Goal: Transaction & Acquisition: Purchase product/service

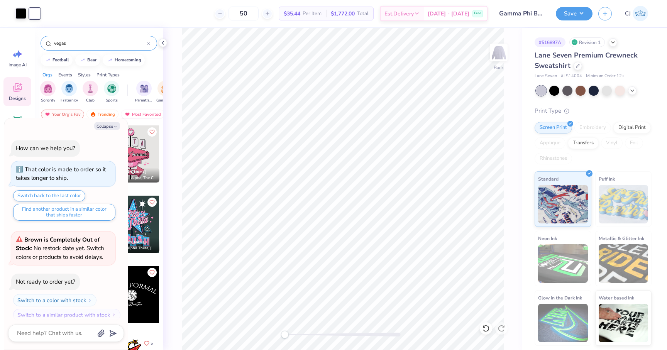
scroll to position [703, 0]
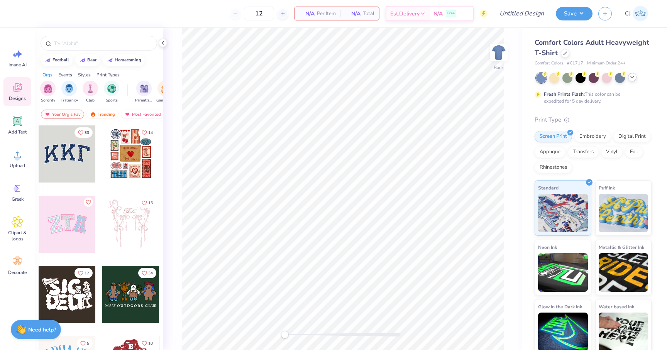
click at [632, 79] on icon at bounding box center [632, 77] width 6 height 6
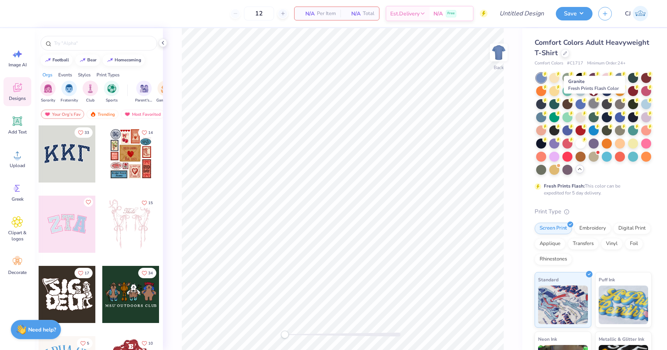
click at [591, 105] on div at bounding box center [593, 103] width 10 height 10
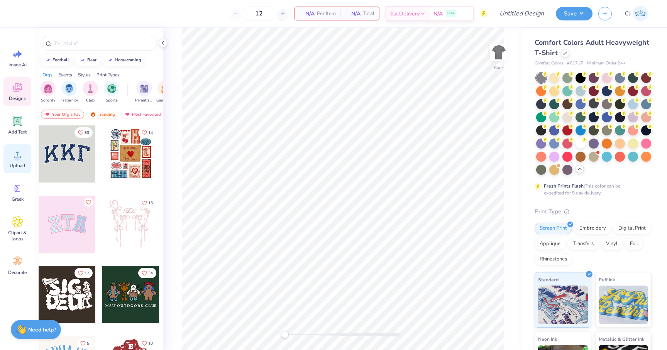
click at [17, 152] on icon at bounding box center [17, 155] width 7 height 7
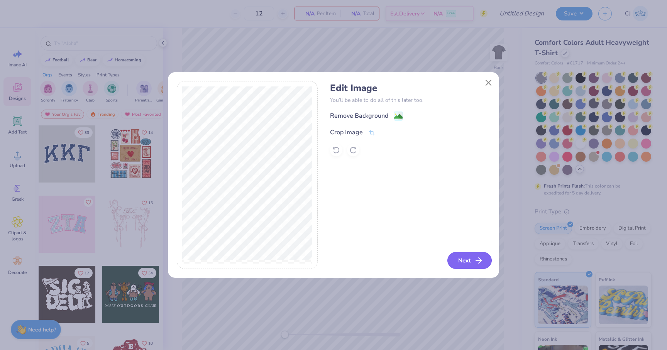
click at [461, 266] on button "Next" at bounding box center [469, 260] width 44 height 17
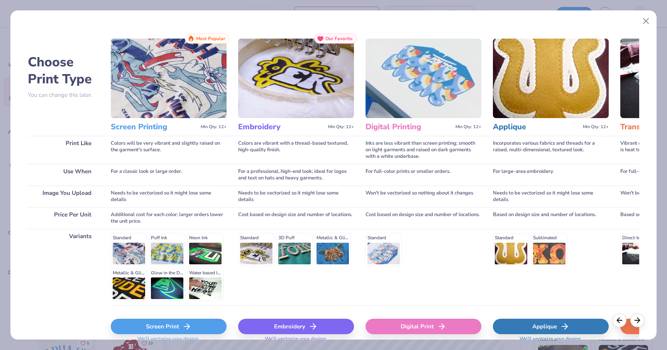
click at [170, 331] on div "Screen Print" at bounding box center [169, 326] width 116 height 15
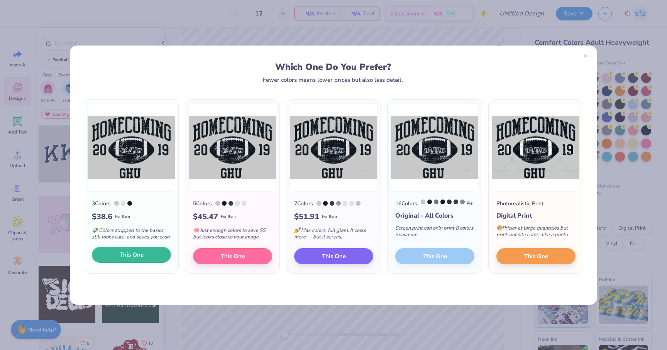
click at [138, 259] on span "This One" at bounding box center [132, 254] width 24 height 9
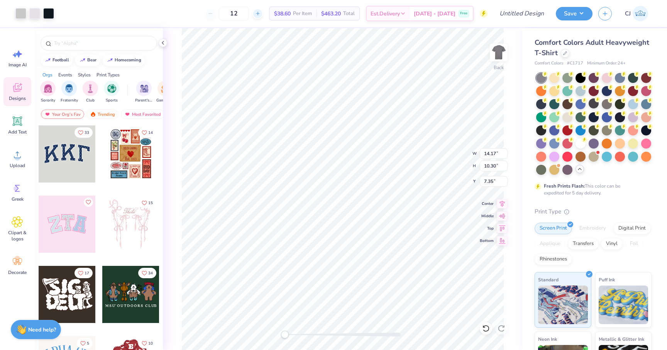
click at [263, 16] on div at bounding box center [257, 13] width 10 height 10
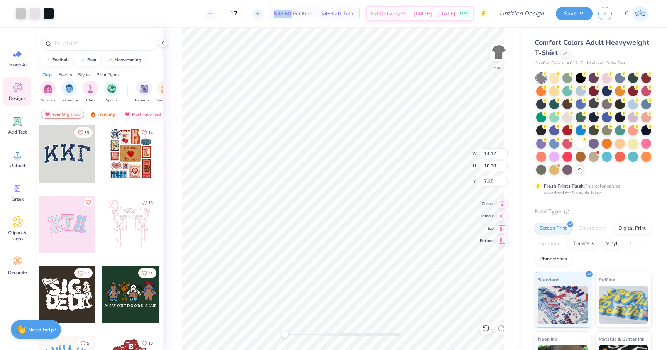
click at [263, 16] on div at bounding box center [257, 13] width 10 height 10
type input "20"
click at [422, 277] on li "Ungroup" at bounding box center [433, 280] width 61 height 15
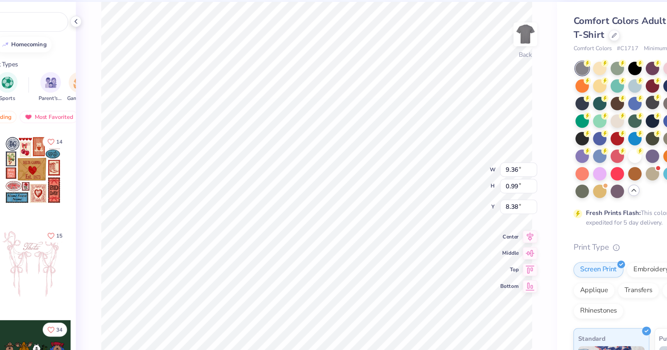
type input "11.00"
type input "1.75"
type input "8.07"
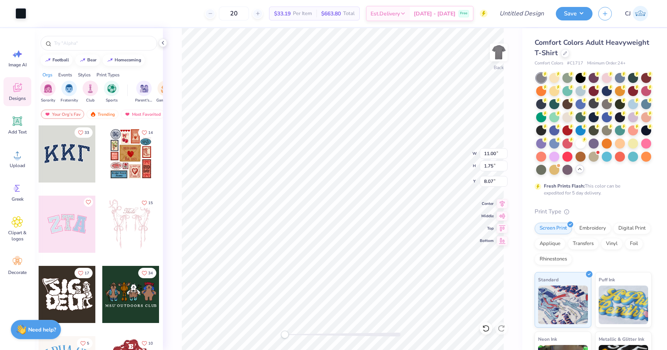
type input "11.11"
type input "2.76"
type input "7.05"
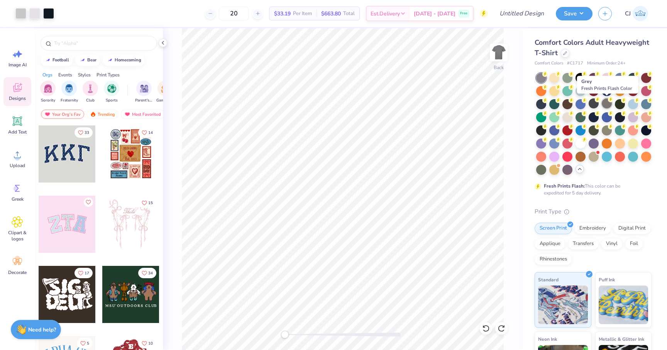
click at [605, 103] on div at bounding box center [606, 103] width 10 height 10
click at [593, 103] on div at bounding box center [593, 103] width 10 height 10
click at [564, 52] on icon at bounding box center [565, 53] width 4 height 4
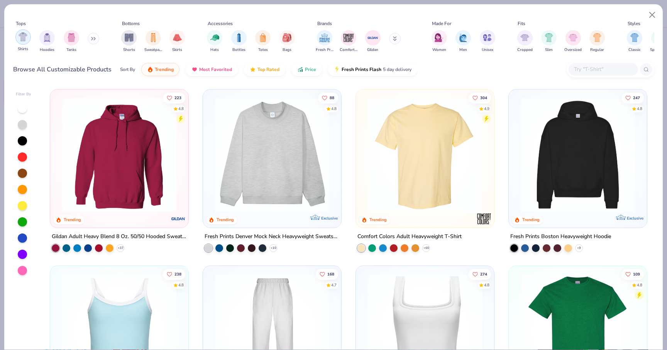
click at [23, 41] on img "filter for Shirts" at bounding box center [23, 36] width 9 height 9
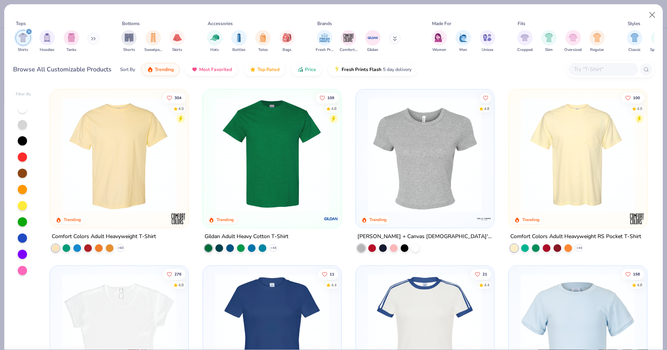
click at [130, 160] on img at bounding box center [119, 154] width 123 height 115
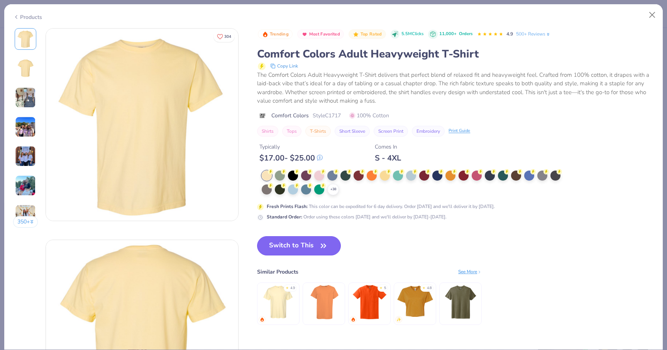
click at [324, 241] on icon "button" at bounding box center [323, 245] width 11 height 11
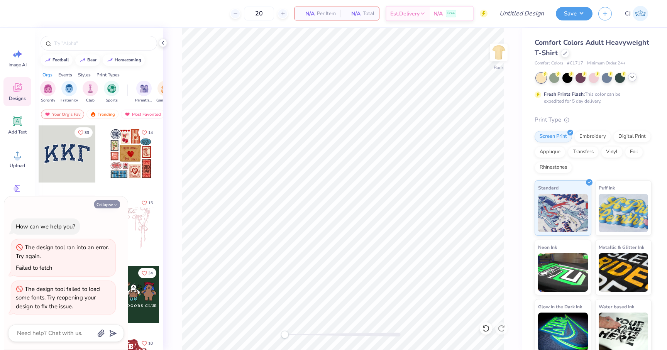
click at [104, 207] on button "Collapse" at bounding box center [107, 204] width 26 height 8
type textarea "x"
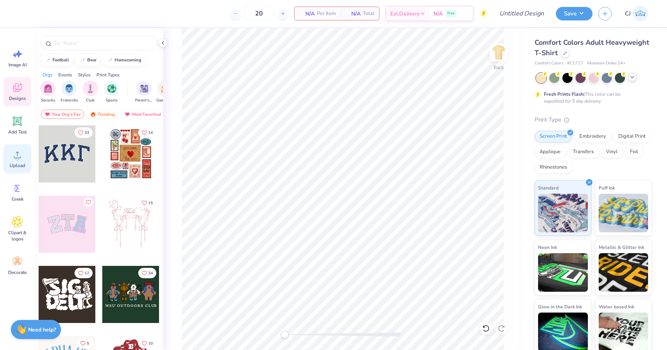
click at [15, 158] on icon at bounding box center [17, 155] width 7 height 7
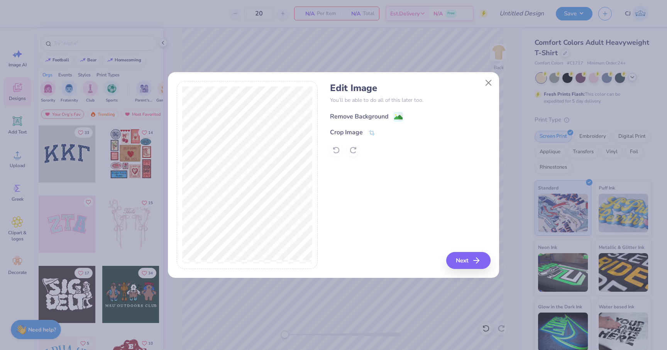
click at [372, 116] on div "Remove Background" at bounding box center [359, 116] width 58 height 9
click at [472, 264] on button "Next" at bounding box center [469, 260] width 44 height 17
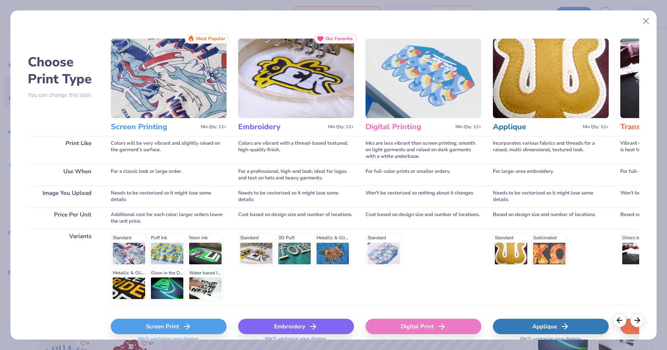
click at [127, 324] on div "Screen Print" at bounding box center [169, 326] width 116 height 15
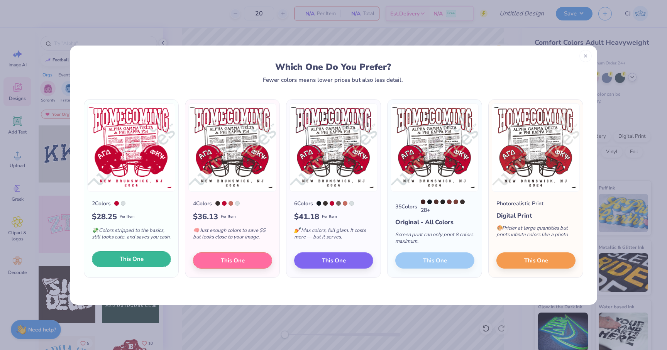
click at [142, 257] on span "This One" at bounding box center [132, 259] width 24 height 9
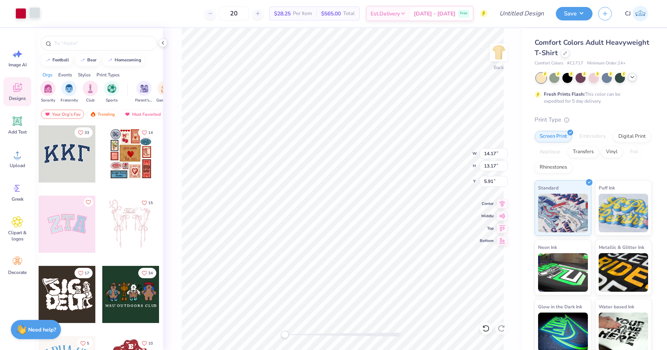
click at [37, 17] on div at bounding box center [34, 12] width 11 height 11
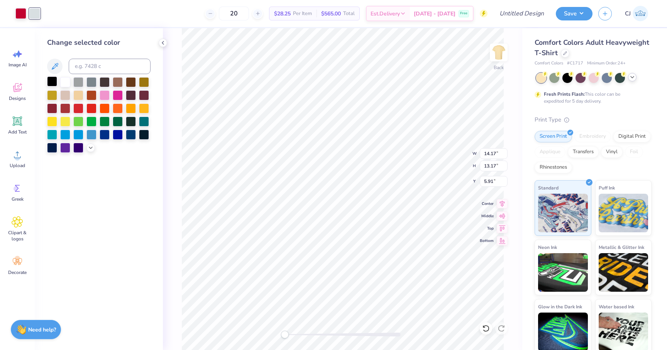
click at [50, 83] on div at bounding box center [52, 81] width 10 height 10
click at [67, 108] on div at bounding box center [65, 108] width 10 height 10
click at [79, 106] on div at bounding box center [78, 108] width 10 height 10
click at [97, 66] on input at bounding box center [110, 66] width 82 height 15
type input "200"
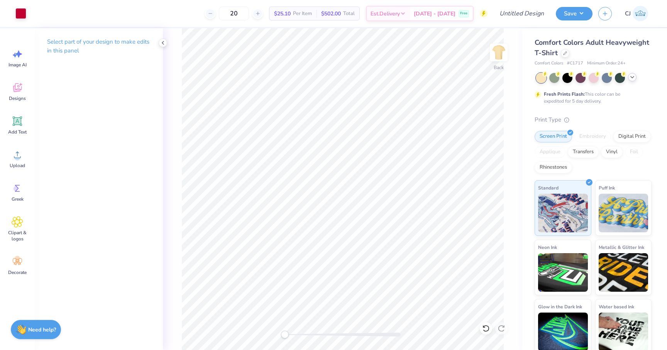
click at [479, 350] on html "Art colors 20 $25.10 Per Item $502.00 Total Est. Delivery Sep 21 - 24 Free Desi…" at bounding box center [333, 175] width 667 height 350
click at [411, 267] on li "Group" at bounding box center [417, 265] width 61 height 15
click at [366, 273] on li "Ungroup" at bounding box center [371, 276] width 61 height 15
type input "4.16"
drag, startPoint x: 123, startPoint y: 81, endPoint x: 109, endPoint y: 75, distance: 14.7
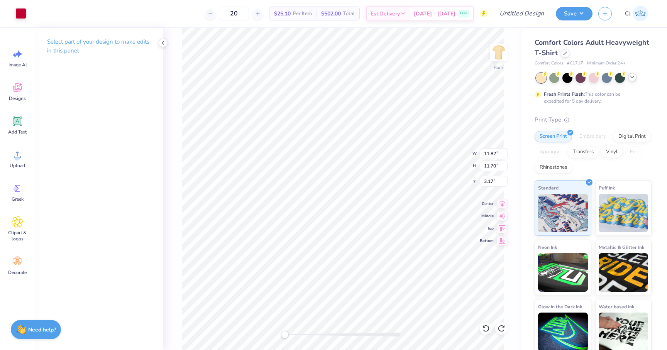
click at [113, 77] on div "Select part of your design to make edits in this panel" at bounding box center [99, 189] width 128 height 322
click at [21, 17] on div at bounding box center [20, 12] width 11 height 11
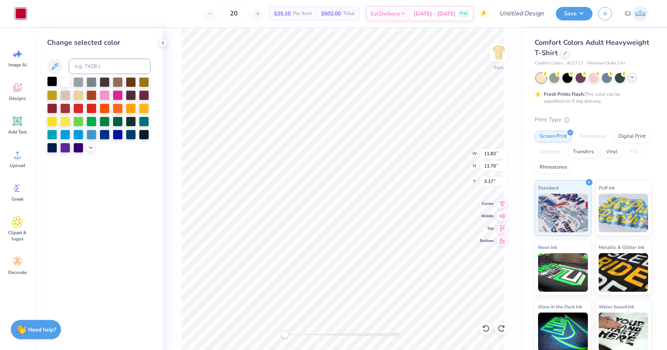
click at [54, 83] on div at bounding box center [52, 81] width 10 height 10
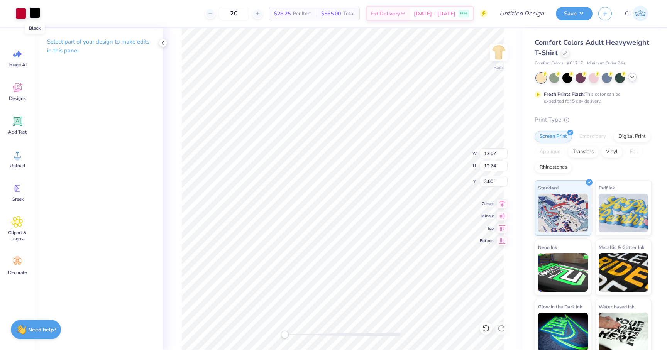
click at [37, 13] on div at bounding box center [34, 12] width 11 height 11
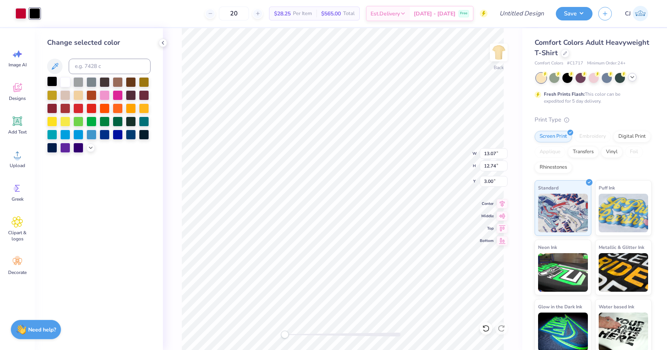
click at [53, 83] on div at bounding box center [52, 81] width 10 height 10
click at [20, 11] on div at bounding box center [20, 12] width 11 height 11
click at [51, 78] on div at bounding box center [52, 81] width 10 height 10
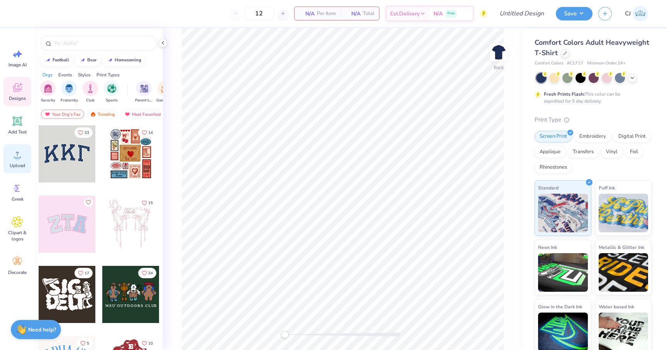
click at [17, 159] on circle at bounding box center [17, 157] width 5 height 5
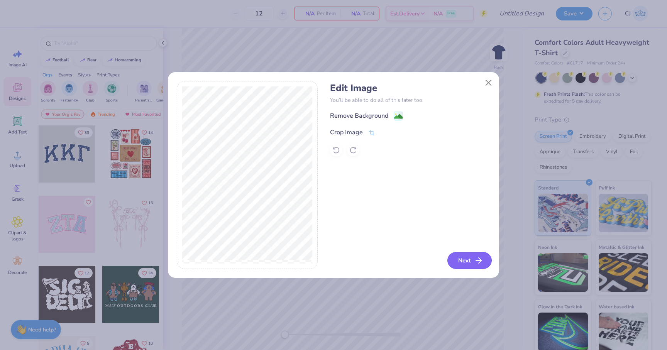
click at [461, 258] on button "Next" at bounding box center [469, 260] width 44 height 17
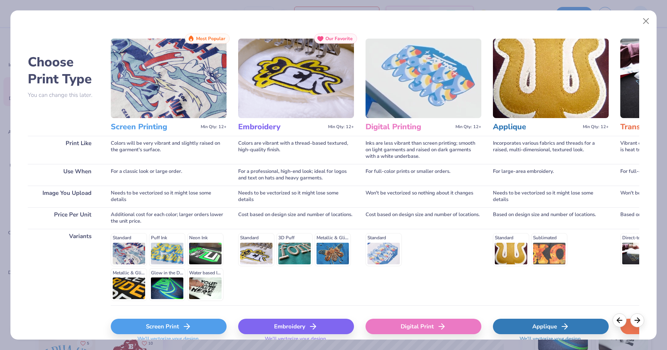
click at [213, 328] on div "Screen Print" at bounding box center [169, 326] width 116 height 15
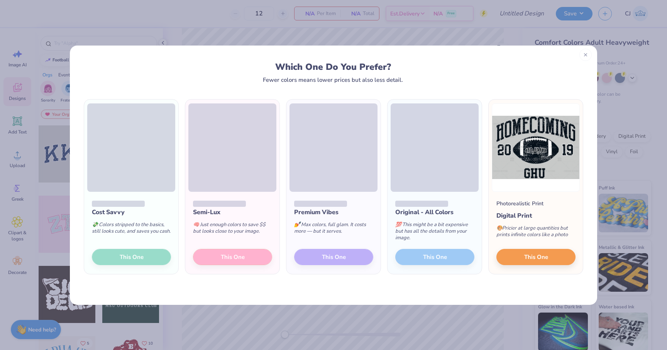
click at [583, 56] on icon at bounding box center [585, 54] width 5 height 5
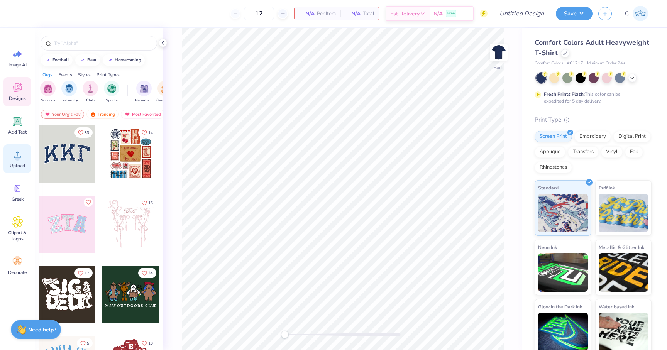
click at [20, 157] on icon at bounding box center [18, 155] width 12 height 12
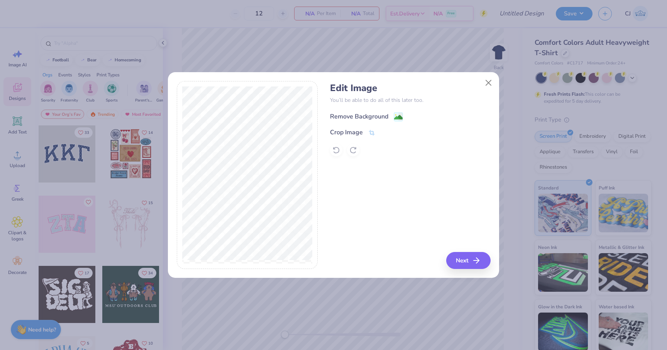
click at [377, 112] on div "Remove Background" at bounding box center [359, 116] width 58 height 9
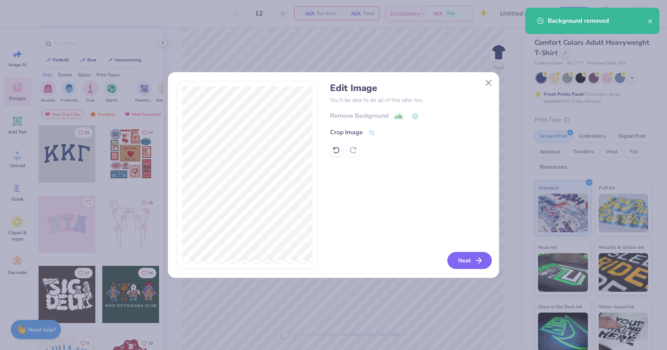
click at [477, 256] on button "Next" at bounding box center [469, 260] width 44 height 17
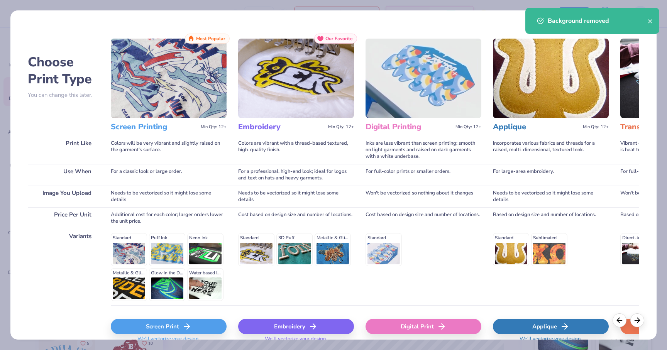
click at [205, 330] on div "Screen Print" at bounding box center [169, 326] width 116 height 15
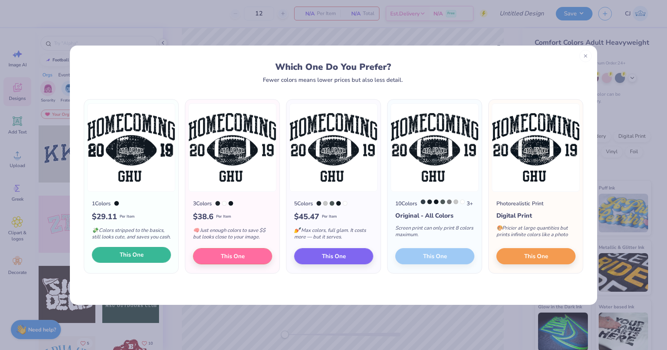
click at [132, 263] on button "This One" at bounding box center [131, 255] width 79 height 16
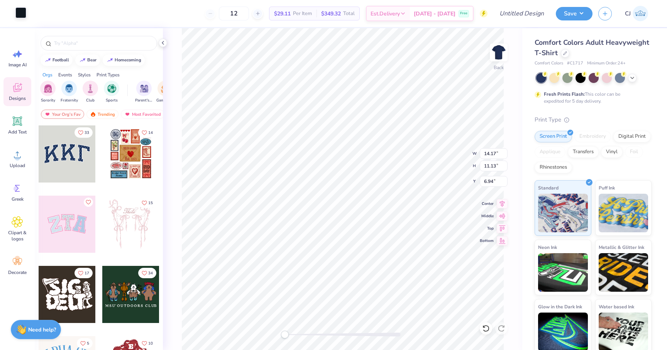
click at [21, 12] on div at bounding box center [20, 12] width 11 height 11
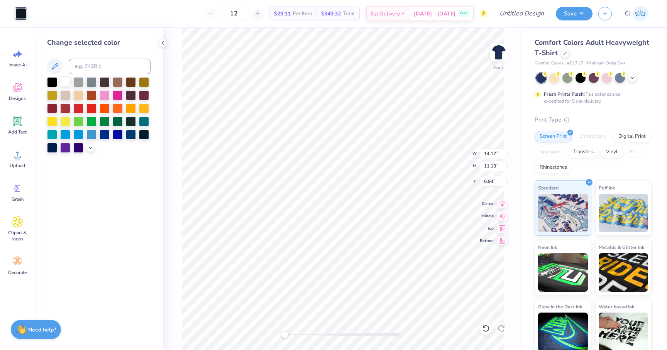
click at [67, 81] on div at bounding box center [65, 81] width 10 height 10
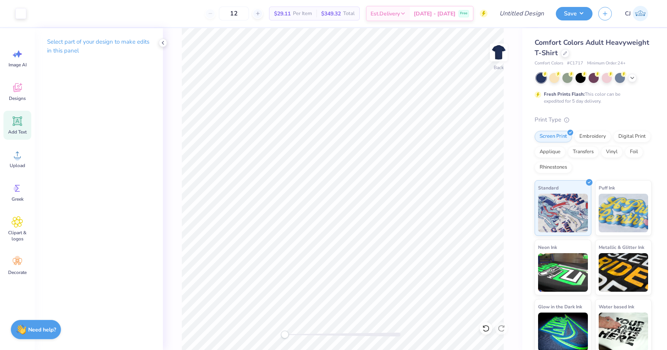
click at [17, 136] on div "Add Text" at bounding box center [17, 125] width 28 height 29
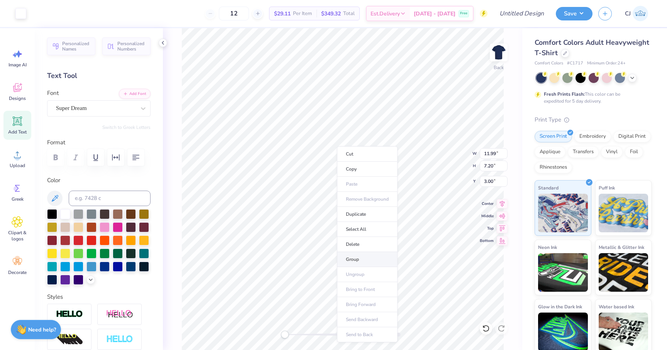
click at [356, 257] on li "Group" at bounding box center [367, 259] width 61 height 15
click at [632, 78] on icon at bounding box center [632, 77] width 6 height 6
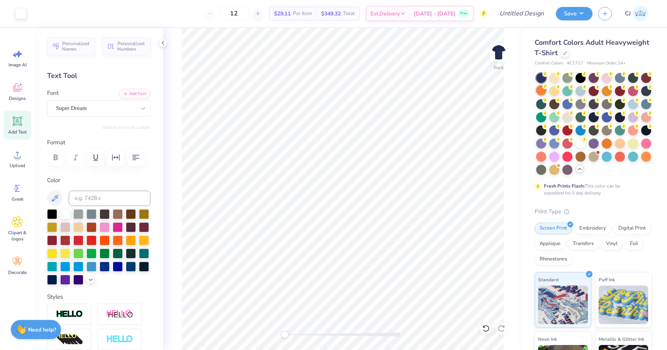
click at [542, 93] on div at bounding box center [541, 90] width 10 height 10
click at [21, 12] on div at bounding box center [20, 12] width 11 height 11
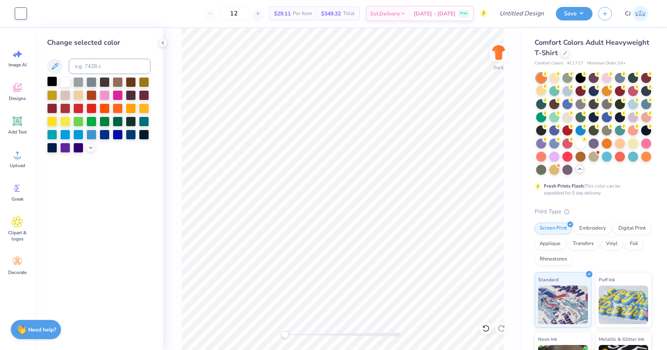
click at [50, 83] on div at bounding box center [52, 81] width 10 height 10
click at [620, 79] on div at bounding box center [620, 77] width 10 height 10
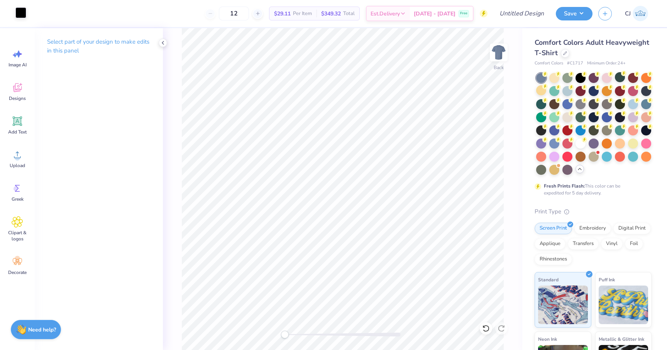
click at [22, 12] on div at bounding box center [20, 12] width 11 height 11
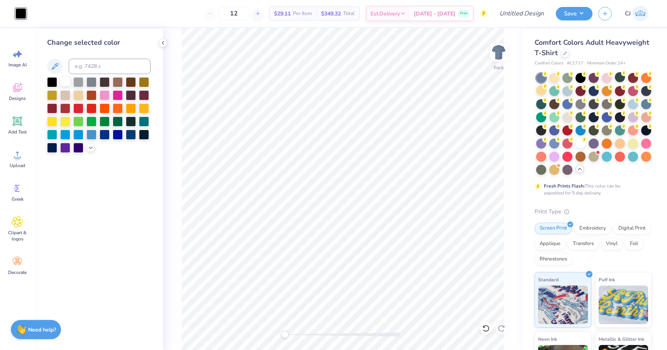
click at [64, 83] on div at bounding box center [65, 81] width 10 height 10
click at [645, 76] on div at bounding box center [646, 77] width 10 height 10
click at [618, 78] on div at bounding box center [620, 77] width 10 height 10
click at [18, 14] on div at bounding box center [20, 13] width 11 height 11
click at [49, 80] on div at bounding box center [52, 81] width 10 height 10
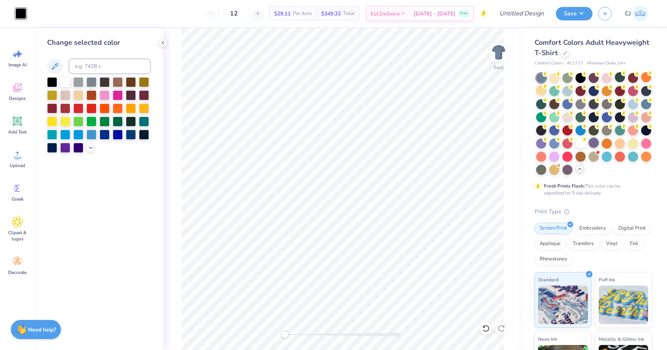
click at [591, 145] on div at bounding box center [593, 143] width 10 height 10
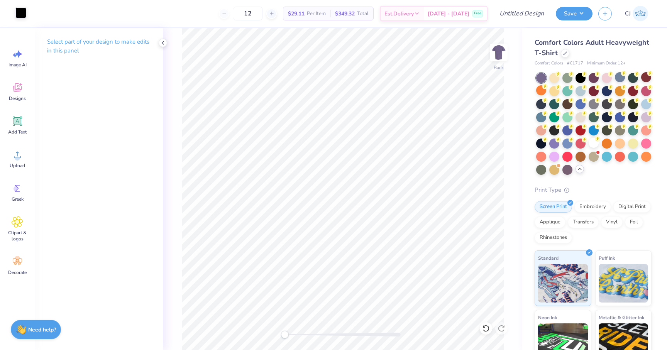
click at [16, 12] on div at bounding box center [20, 12] width 11 height 11
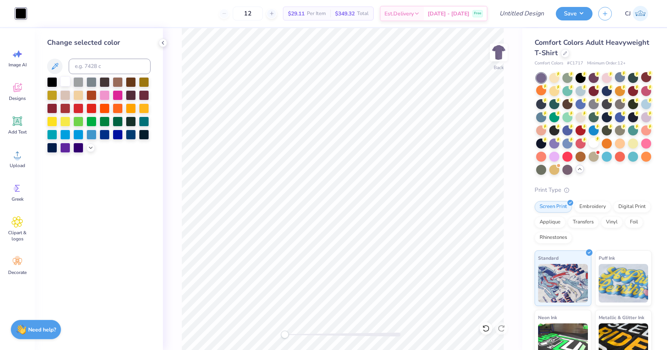
click at [64, 84] on div at bounding box center [65, 81] width 10 height 10
click at [623, 118] on div at bounding box center [620, 116] width 10 height 10
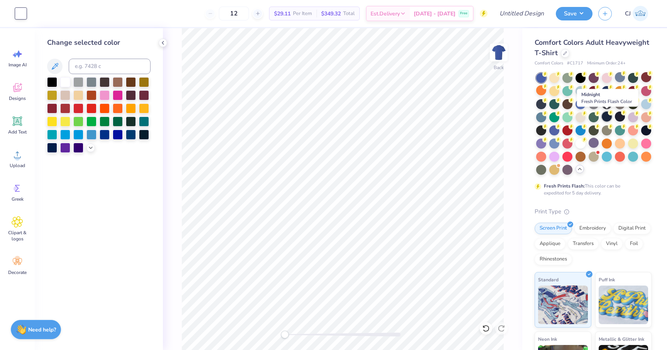
click at [610, 118] on div at bounding box center [606, 116] width 10 height 10
click at [620, 119] on div at bounding box center [620, 116] width 10 height 10
click at [646, 128] on div at bounding box center [646, 130] width 10 height 10
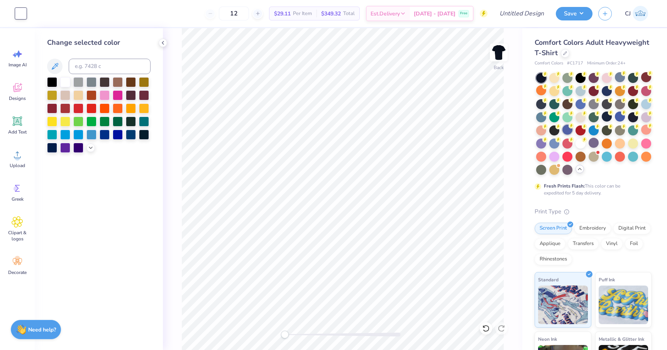
click at [568, 130] on div at bounding box center [567, 130] width 10 height 10
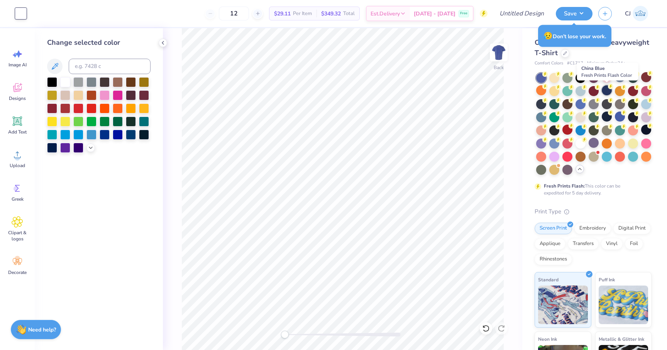
click at [604, 89] on div at bounding box center [606, 90] width 10 height 10
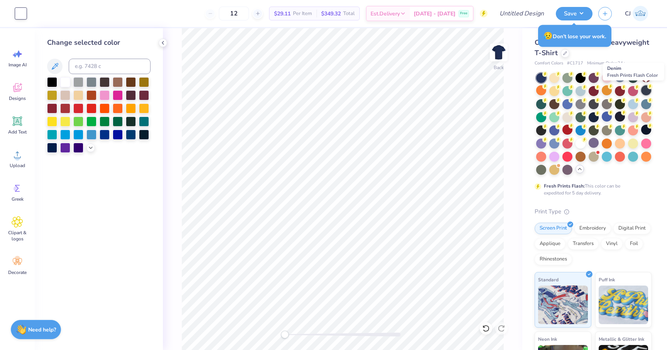
click at [644, 93] on div at bounding box center [646, 90] width 10 height 10
click at [609, 92] on div at bounding box center [606, 90] width 10 height 10
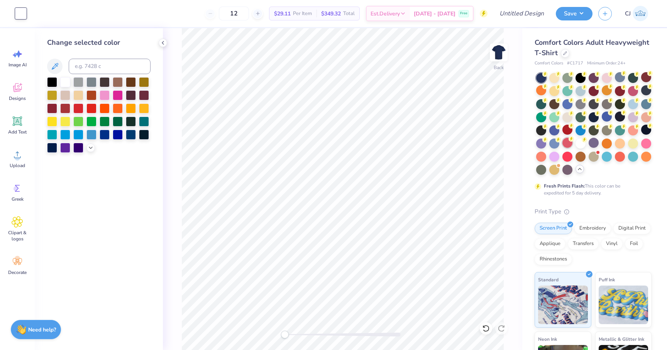
click at [569, 145] on div at bounding box center [567, 143] width 10 height 10
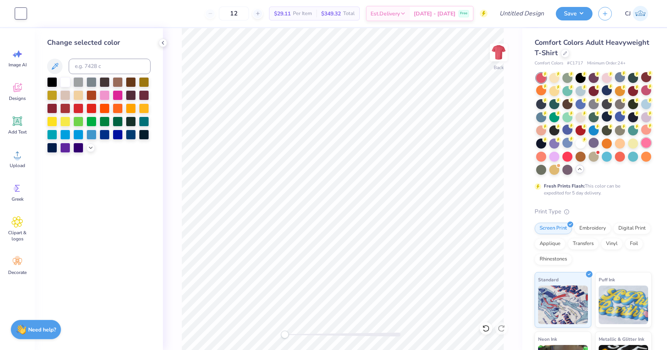
click at [647, 139] on div at bounding box center [646, 143] width 10 height 10
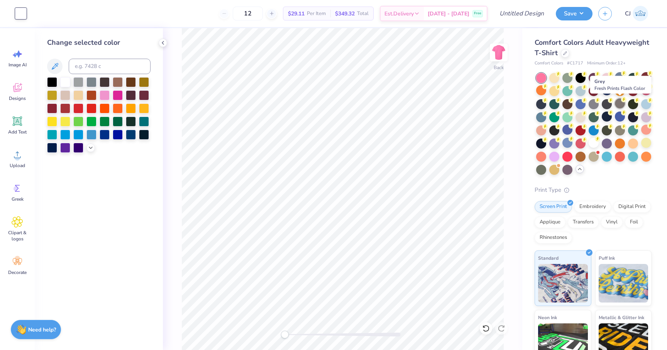
click at [620, 101] on div at bounding box center [620, 103] width 10 height 10
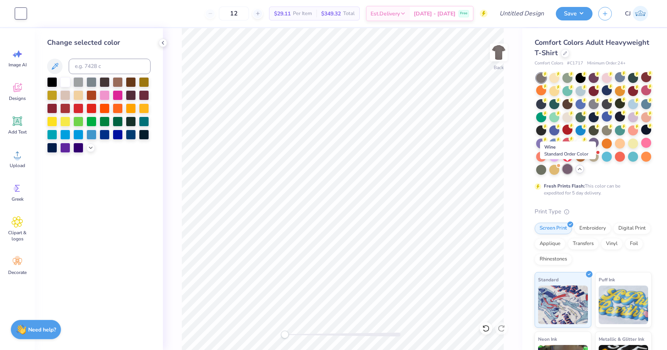
click at [566, 170] on div at bounding box center [567, 169] width 10 height 10
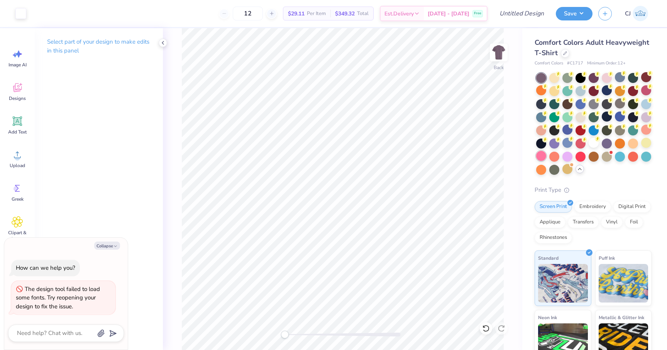
click at [542, 153] on div at bounding box center [541, 156] width 10 height 10
click at [608, 155] on div at bounding box center [606, 156] width 10 height 10
click at [645, 106] on div at bounding box center [646, 103] width 10 height 10
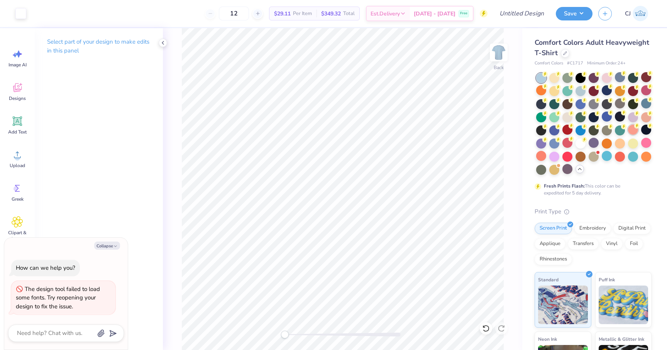
click at [628, 130] on div at bounding box center [633, 130] width 10 height 10
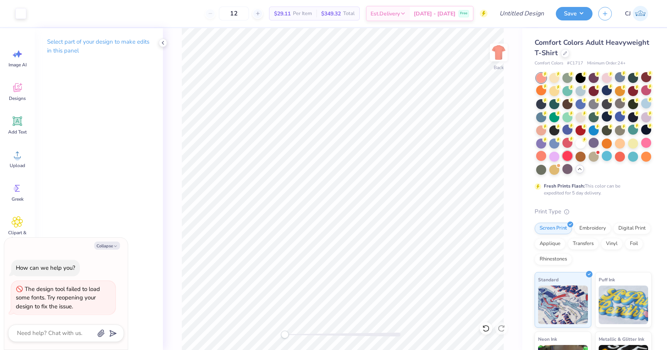
click at [565, 158] on div at bounding box center [567, 156] width 10 height 10
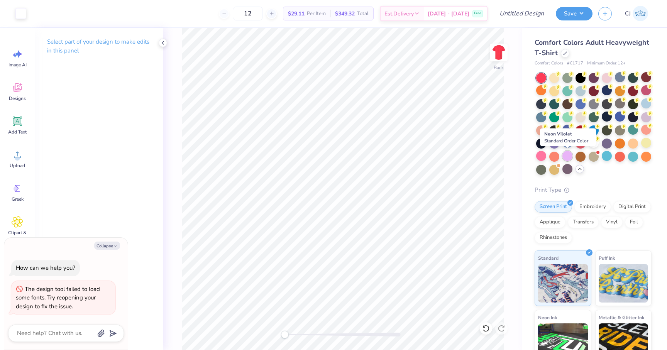
click at [569, 155] on div at bounding box center [567, 156] width 10 height 10
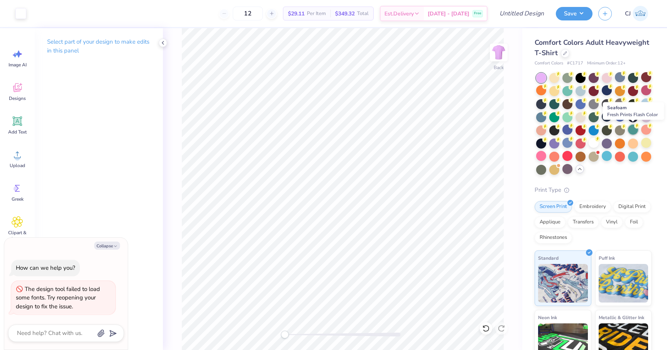
click at [632, 128] on div at bounding box center [633, 130] width 10 height 10
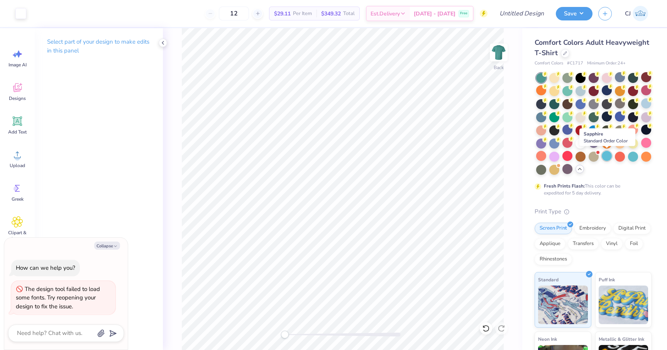
click at [608, 153] on div at bounding box center [606, 156] width 10 height 10
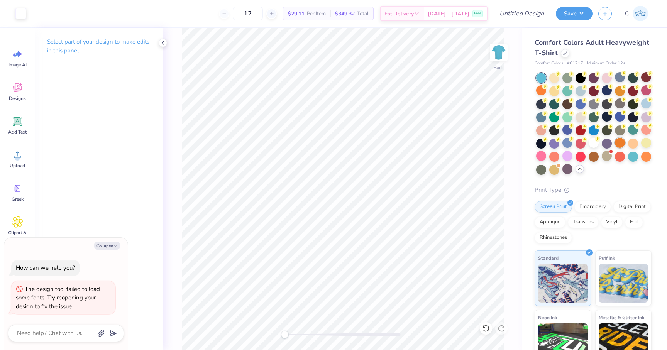
click at [619, 144] on div at bounding box center [620, 143] width 10 height 10
click at [644, 158] on div at bounding box center [646, 156] width 10 height 10
click at [543, 92] on div at bounding box center [541, 90] width 10 height 10
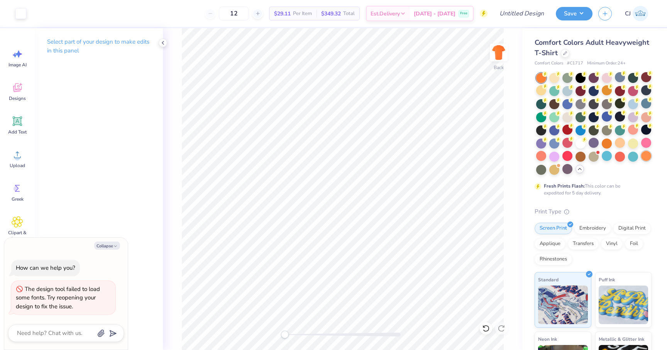
click at [650, 154] on div at bounding box center [646, 156] width 10 height 10
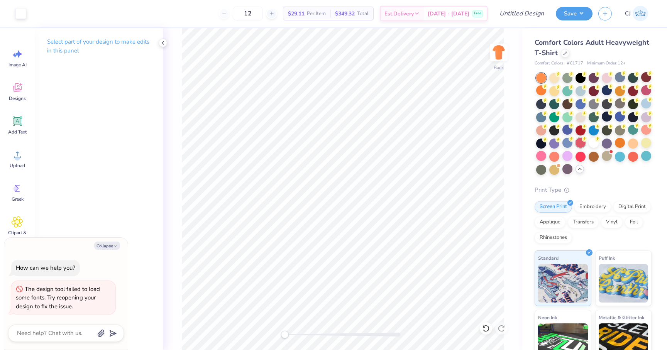
click at [580, 144] on div at bounding box center [580, 143] width 10 height 10
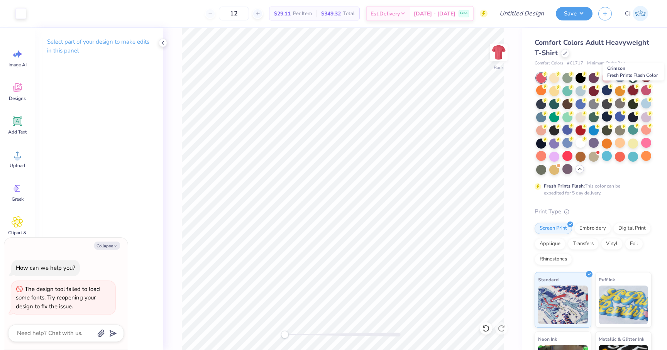
click at [635, 90] on div at bounding box center [633, 90] width 10 height 10
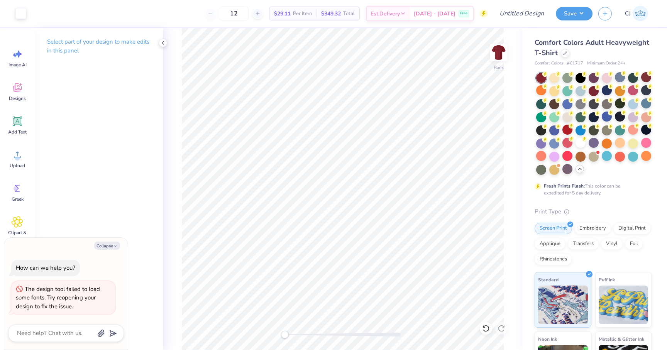
click at [652, 92] on div "Comfort Colors Adult Heavyweight T-Shirt Comfort Colors # C1717 Minimum Order: …" at bounding box center [594, 237] width 145 height 418
click at [638, 90] on div at bounding box center [633, 90] width 10 height 10
click at [542, 103] on div at bounding box center [541, 103] width 10 height 10
click at [166, 44] on icon at bounding box center [163, 43] width 6 height 6
type textarea "x"
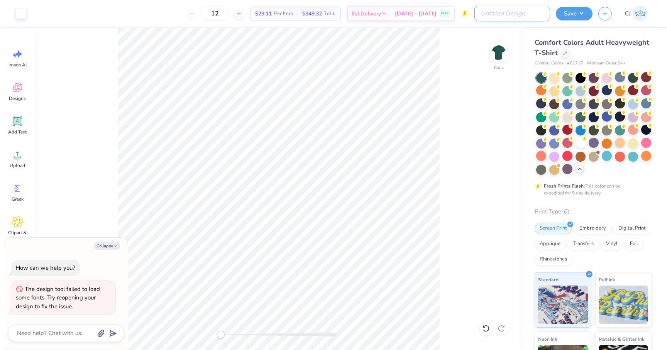
click at [530, 18] on input "Design Title" at bounding box center [512, 13] width 76 height 15
type input "GPHI X SIGMA CHI MERCH 2025"
type textarea "x"
click at [529, 13] on input "GPHI X SIGMA CHI MERCH 2025" at bounding box center [512, 13] width 76 height 15
drag, startPoint x: 536, startPoint y: 15, endPoint x: 479, endPoint y: 8, distance: 57.1
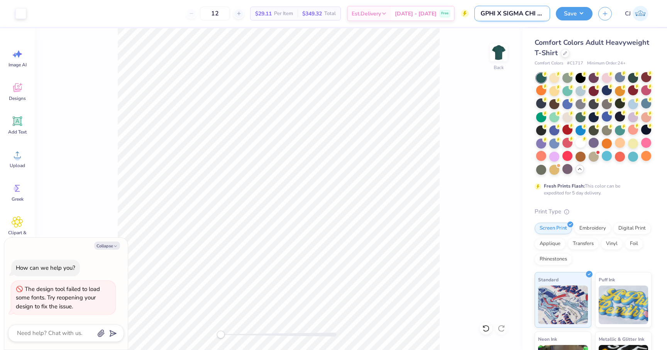
click at [479, 8] on input "GPHI X SIGMA CHI MERCH 2025" at bounding box center [512, 13] width 76 height 15
click at [502, 16] on input "GPHI X SIGMA CHI MERCH 2025" at bounding box center [512, 13] width 76 height 15
drag, startPoint x: 479, startPoint y: 13, endPoint x: 559, endPoint y: 13, distance: 80.6
click at [560, 13] on div "Art colors 12 $29.11 Per Item $349.32 Total Est. Delivery Sep 21 - 24 Free Desi…" at bounding box center [333, 13] width 667 height 27
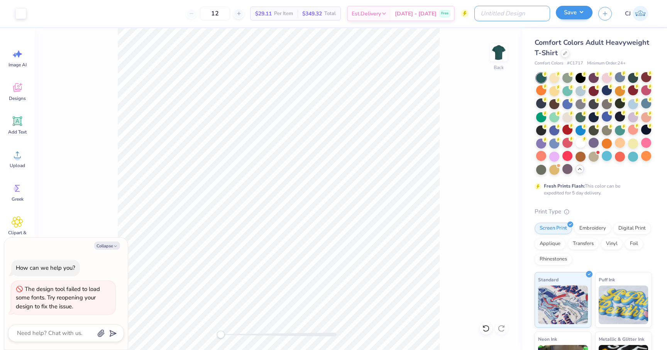
type textarea "x"
click at [513, 12] on input "Design Title" at bounding box center [512, 13] width 76 height 15
paste input "Gamma Phi Beta X Sigma Chi Homecoming"
type input "Gamma Phi Beta X Sigma Chi Homecoming"
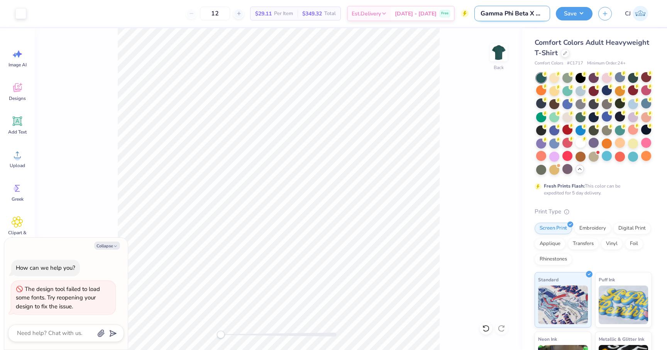
type textarea "x"
type input "Gamma Phi Beta X Sigma Chi Homecoming 2"
type textarea "x"
type input "Gamma Phi Beta X Sigma Chi Homecoming 20"
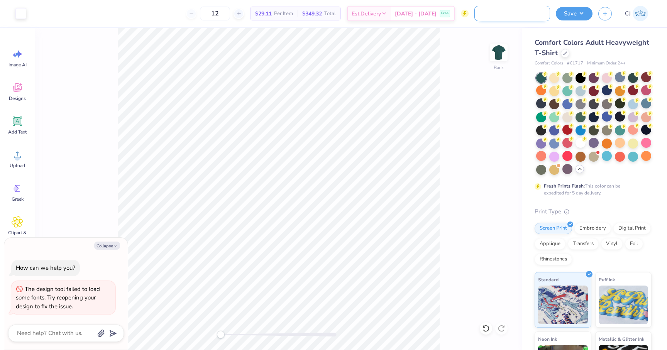
type textarea "x"
type input "Gamma Phi Beta X Sigma Chi Homecoming 202"
type textarea "x"
type input "Gamma Phi Beta X Sigma Chi Homecoming 2025"
type textarea "x"
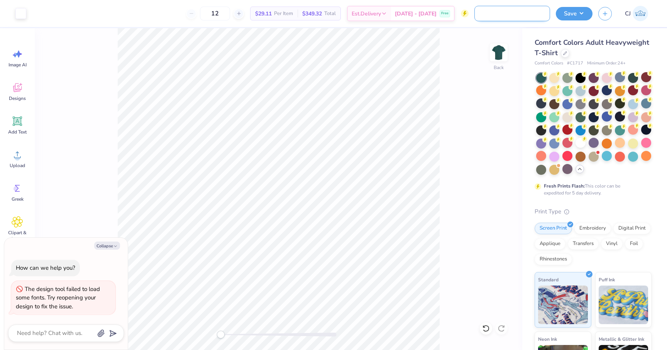
scroll to position [0, 77]
type input "Gamma Phi Beta X Sigma Chi Homecoming 2025"
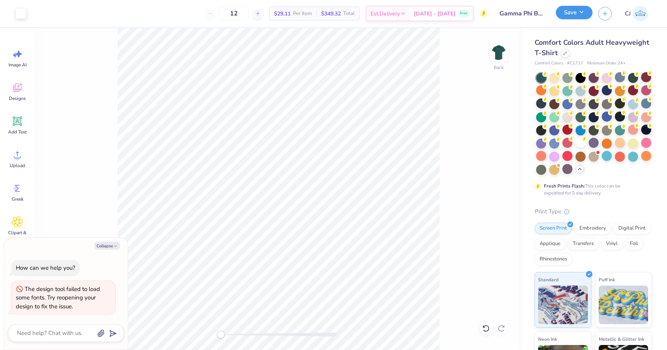
click at [573, 10] on button "Save" at bounding box center [574, 13] width 37 height 14
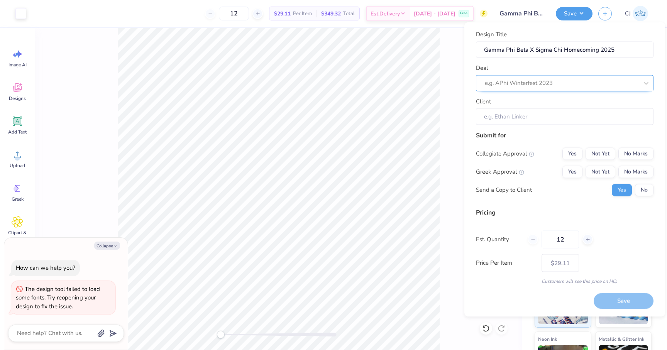
click at [535, 79] on div at bounding box center [562, 83] width 154 height 10
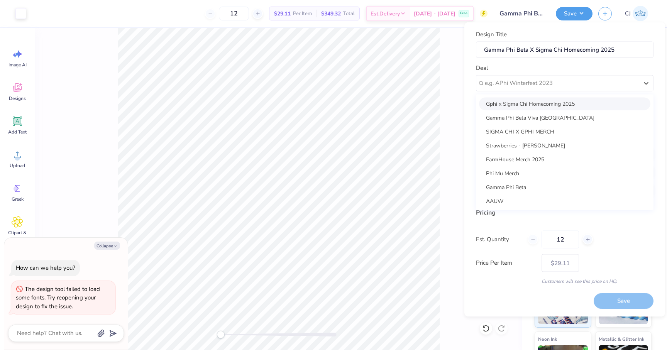
click at [520, 103] on div "Gphi x Sigma Chi Homecoming 2025" at bounding box center [564, 103] width 171 height 13
type textarea "x"
type input "Brittney Smith"
type input "– –"
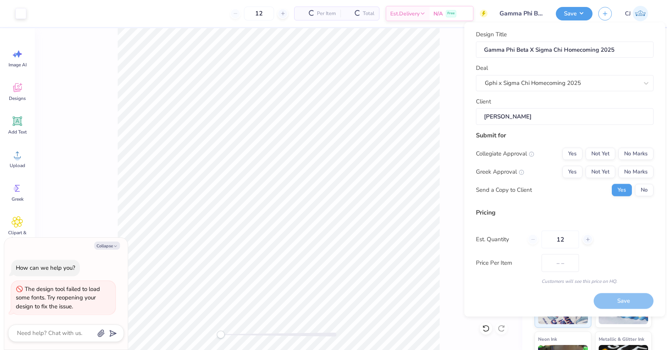
type textarea "x"
type input "$34.52"
click at [638, 191] on button "No" at bounding box center [644, 190] width 19 height 12
click at [573, 169] on button "Yes" at bounding box center [572, 172] width 20 height 12
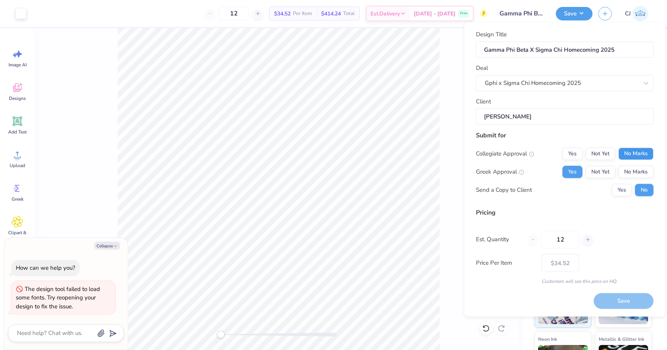
click at [636, 158] on button "No Marks" at bounding box center [635, 153] width 35 height 12
type textarea "x"
type input "– –"
type textarea "x"
type input "$34.52"
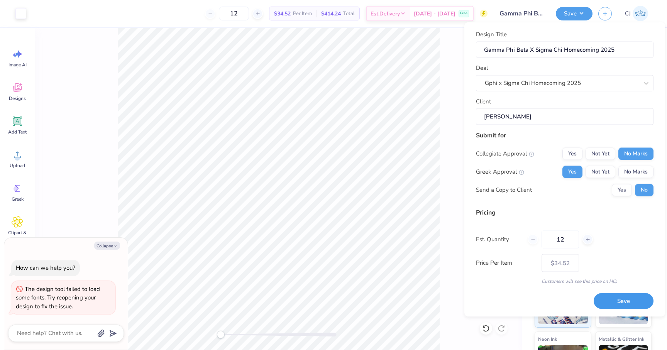
click at [625, 299] on button "Save" at bounding box center [623, 301] width 60 height 16
type textarea "x"
type input "– –"
type textarea "x"
type input "$34.52"
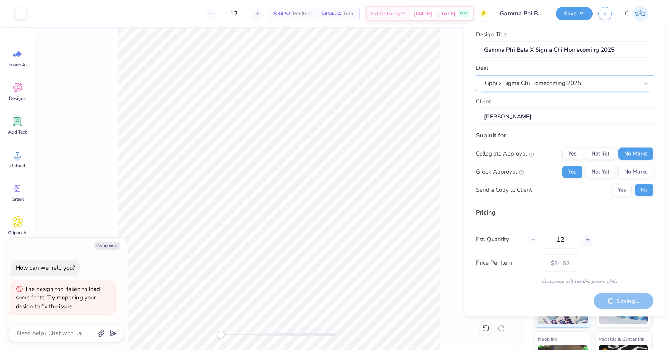
type textarea "x"
type input "– –"
type textarea "x"
type input "$29.11"
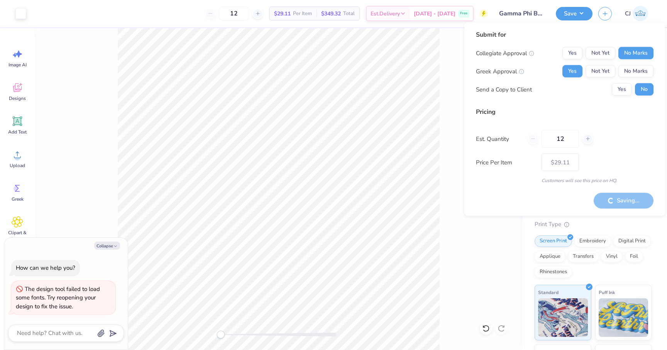
type textarea "x"
type input "– –"
type textarea "x"
type input "$34.52"
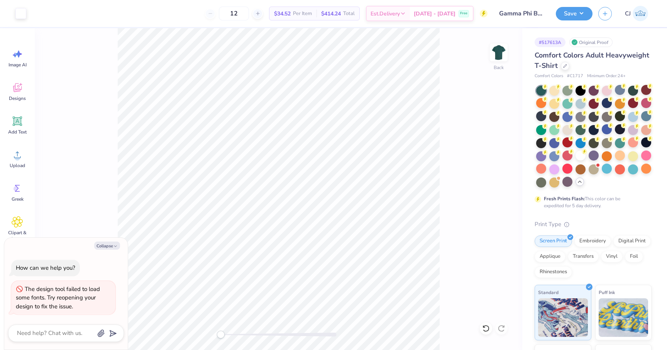
type textarea "x"
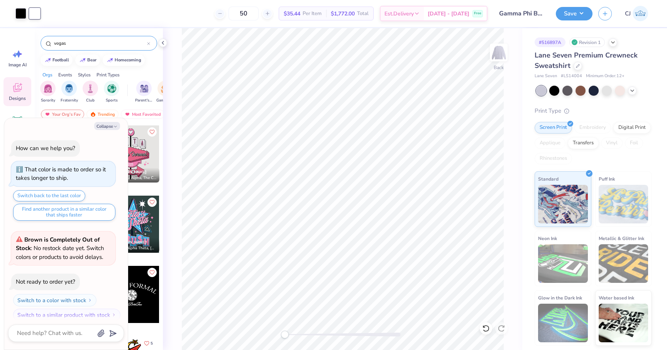
scroll to position [824, 0]
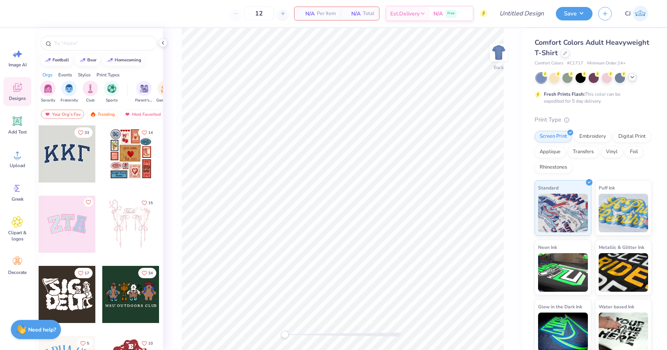
click at [635, 76] on div at bounding box center [632, 77] width 8 height 8
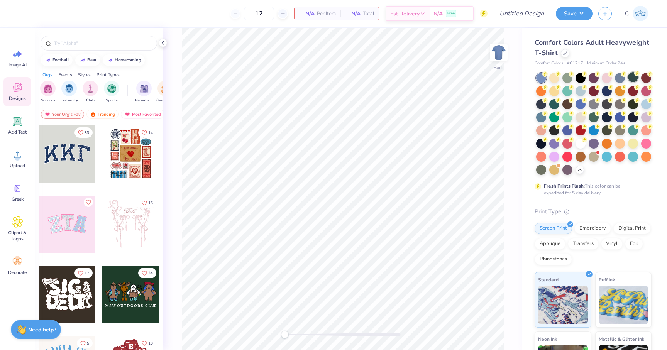
click at [632, 77] on div at bounding box center [633, 77] width 10 height 10
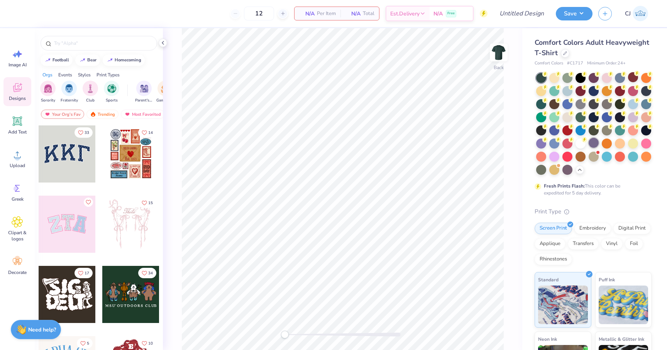
click at [596, 142] on div at bounding box center [593, 143] width 10 height 10
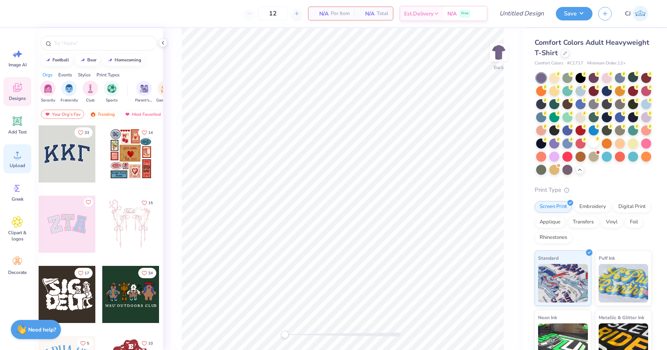
click at [19, 165] on span "Upload" at bounding box center [17, 165] width 15 height 6
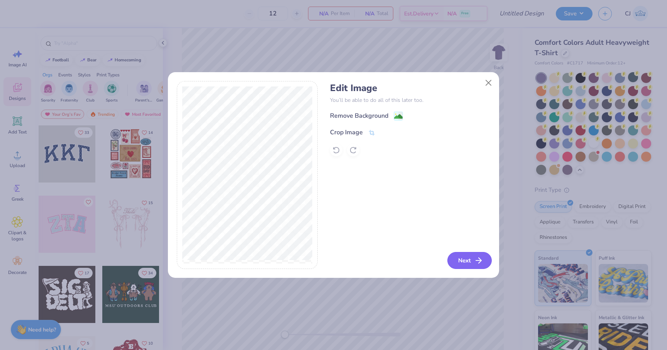
click at [466, 256] on button "Next" at bounding box center [469, 260] width 44 height 17
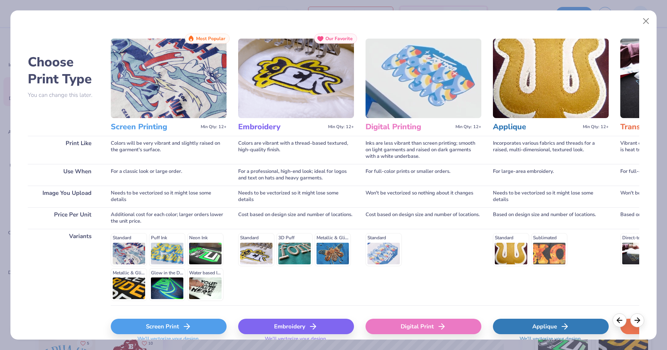
click at [215, 319] on div "Screen Print" at bounding box center [169, 326] width 116 height 15
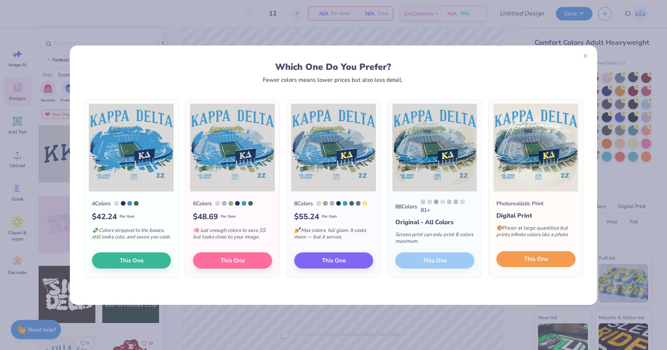
click at [519, 262] on button "This One" at bounding box center [535, 259] width 79 height 16
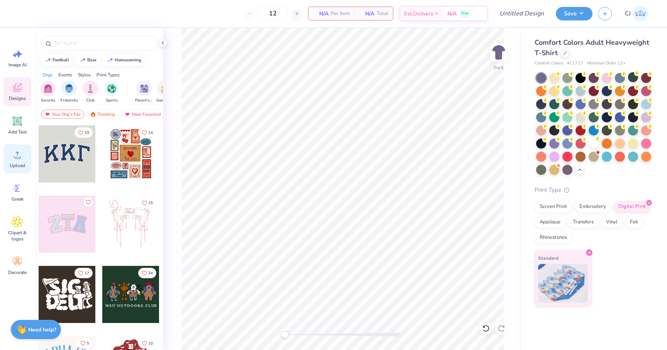
click at [23, 155] on icon at bounding box center [18, 155] width 12 height 12
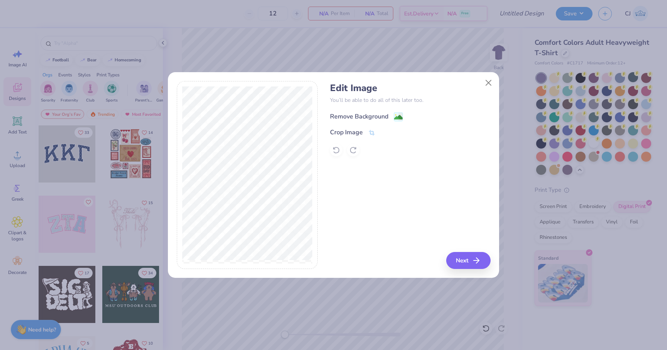
click at [378, 118] on div "Remove Background" at bounding box center [359, 116] width 58 height 9
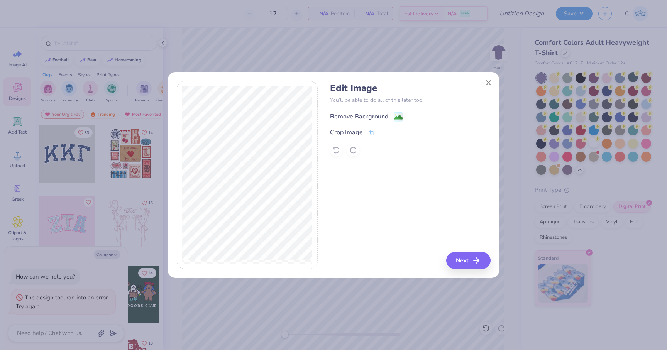
click at [375, 112] on div "Remove Background" at bounding box center [359, 116] width 58 height 9
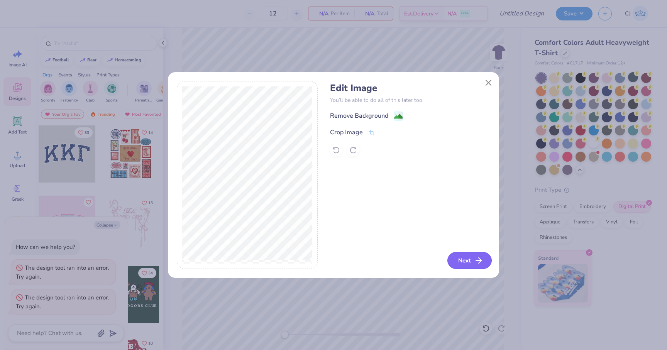
click at [478, 261] on icon "button" at bounding box center [478, 260] width 9 height 9
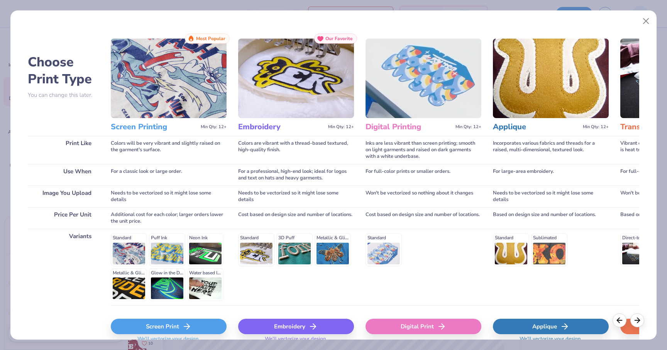
click at [176, 328] on div "Screen Print" at bounding box center [169, 326] width 116 height 15
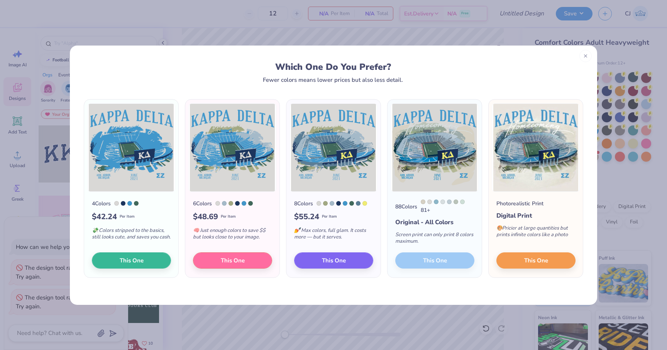
click at [405, 263] on div "88 Colors 81 + Original - All Colors Screen print can only print 8 colors maxim…" at bounding box center [434, 235] width 94 height 86
click at [362, 257] on button "This One" at bounding box center [333, 259] width 79 height 16
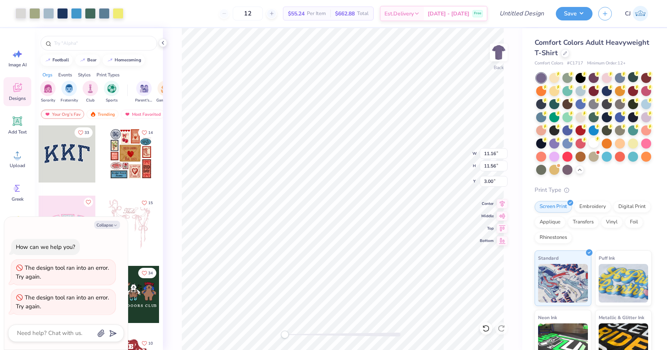
type textarea "x"
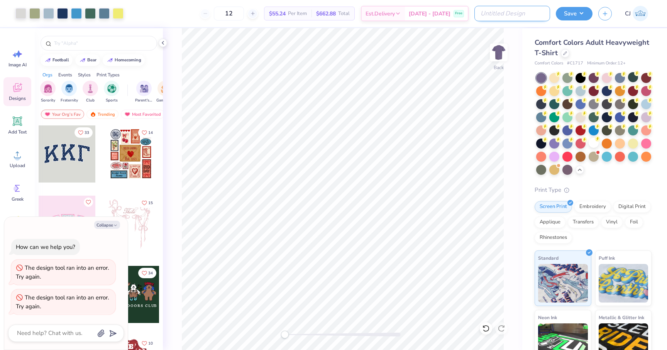
click at [520, 12] on input "Design Title" at bounding box center [512, 13] width 76 height 15
paste input "Gamma Phi Beta X Sigma Chi Homecoming 2"
type input "Gamma Phi Beta X Sigma Chi Homecoming 2"
type textarea "x"
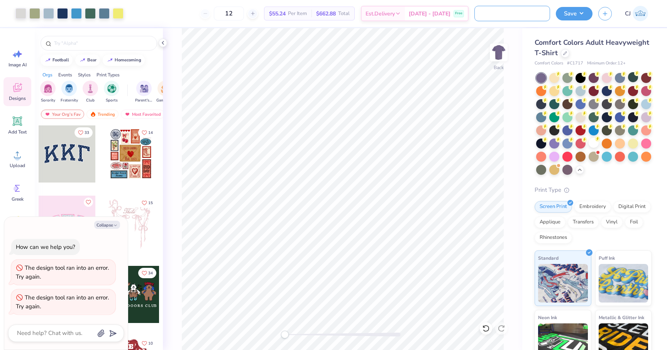
type input "Gamma Phi Beta X Sigma Chi Homecoming 20"
type textarea "x"
type input "Gamma Phi Beta X Sigma Chi Homecoming 202"
type textarea "x"
type input "Gamma Phi Beta X Sigma Chi Homecoming 2025"
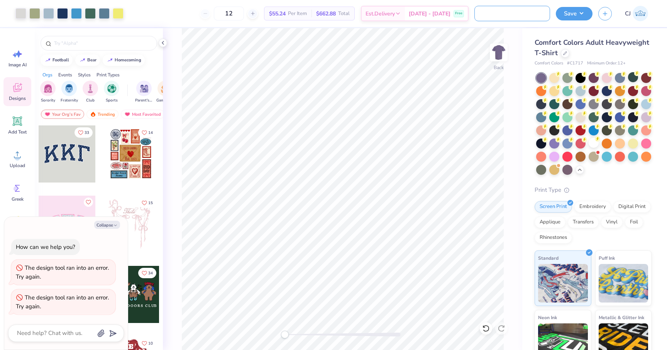
type textarea "x"
type input "Gamma Phi Beta X Sigma Chi Homecoming 2025"
click at [568, 14] on button "Save" at bounding box center [574, 13] width 37 height 14
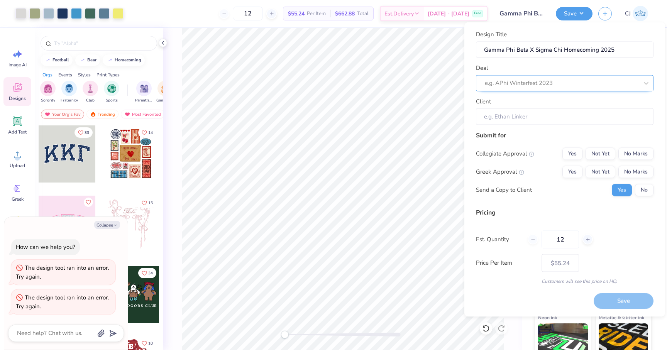
click at [537, 88] on div at bounding box center [562, 83] width 154 height 10
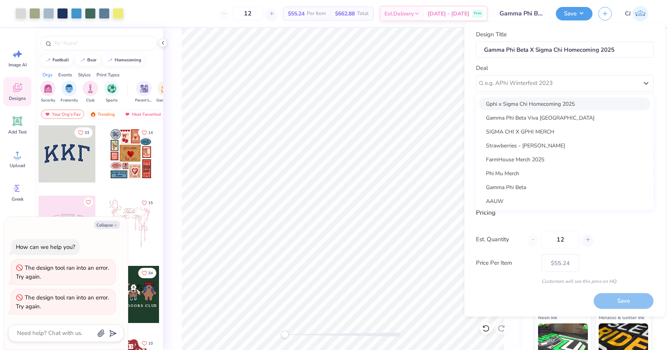
click at [532, 106] on div "Gphi x Sigma Chi Homecoming 2025" at bounding box center [564, 103] width 171 height 13
type textarea "x"
type input "Brittney Smith"
type input "– –"
type textarea "x"
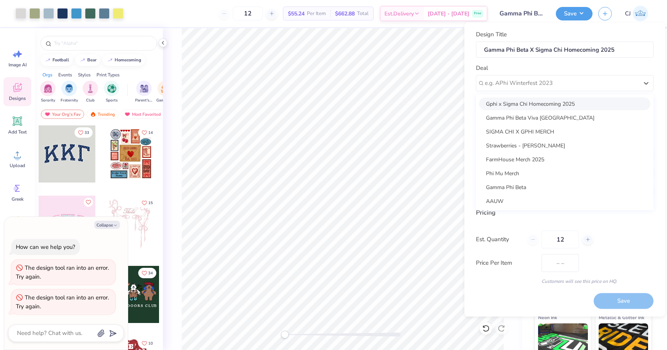
type input "$65.50"
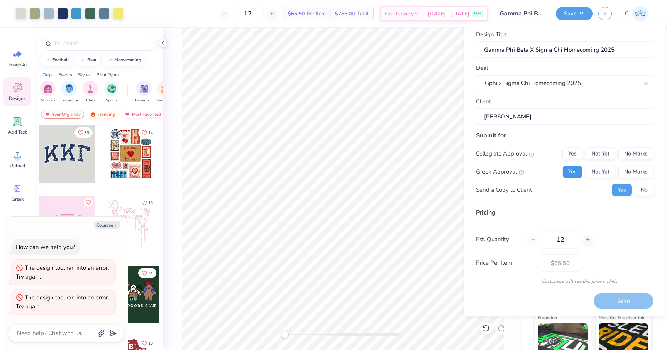
click at [577, 171] on button "Yes" at bounding box center [572, 172] width 20 height 12
click at [630, 152] on button "No Marks" at bounding box center [635, 153] width 35 height 12
type textarea "x"
type input "– –"
type textarea "x"
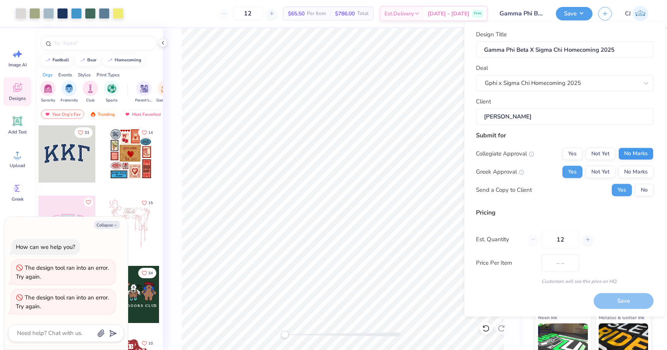
type input "$65.50"
click at [635, 304] on button "Save" at bounding box center [623, 301] width 60 height 16
type textarea "x"
type input "– –"
type textarea "x"
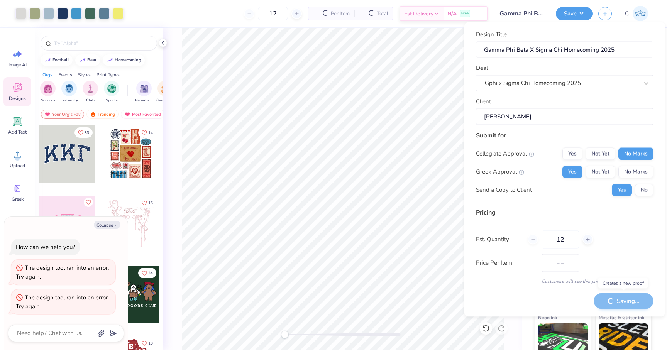
type input "$65.50"
type textarea "x"
type input "– –"
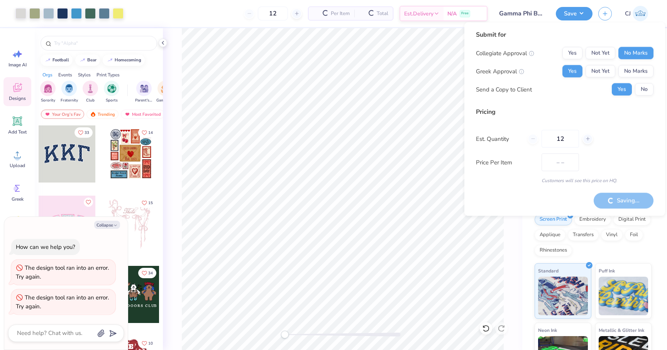
type textarea "x"
type input "$55.24"
type textarea "x"
type input "– –"
type textarea "x"
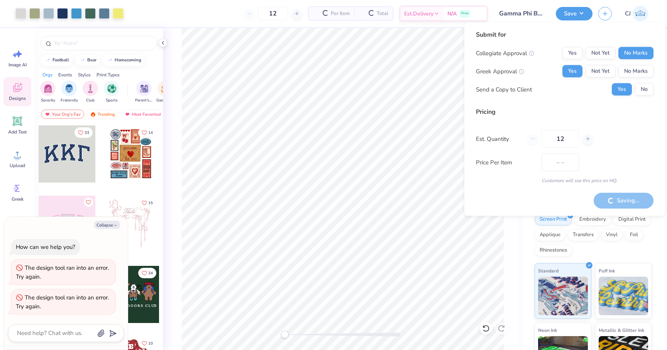
type input "$65.50"
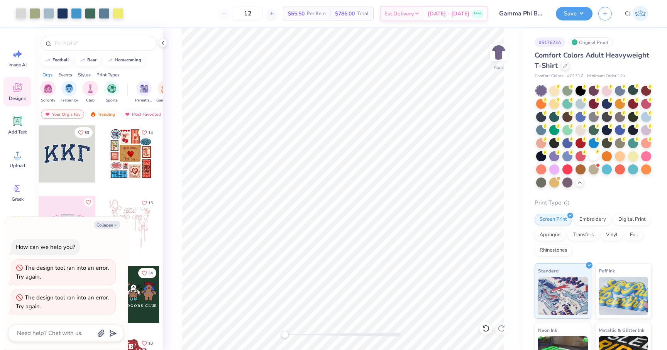
type textarea "x"
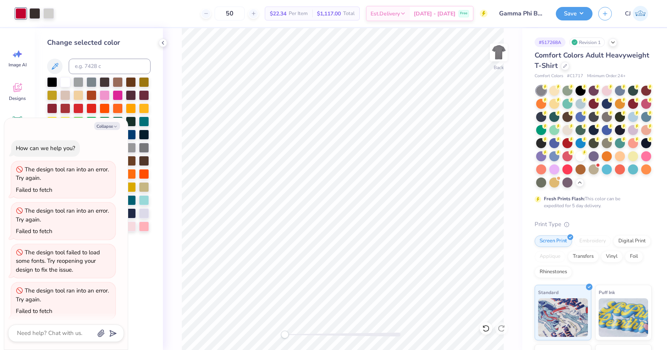
scroll to position [43, 0]
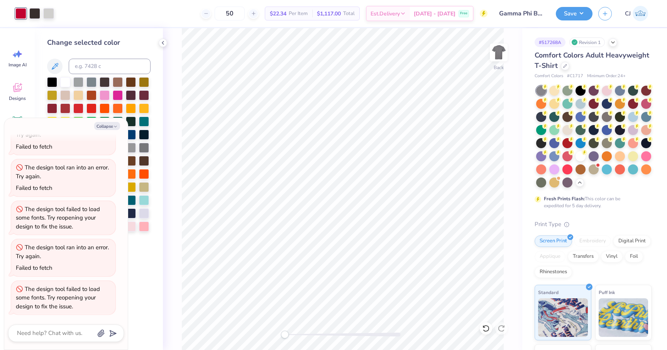
type textarea "x"
